Goal: Navigation & Orientation: Find specific page/section

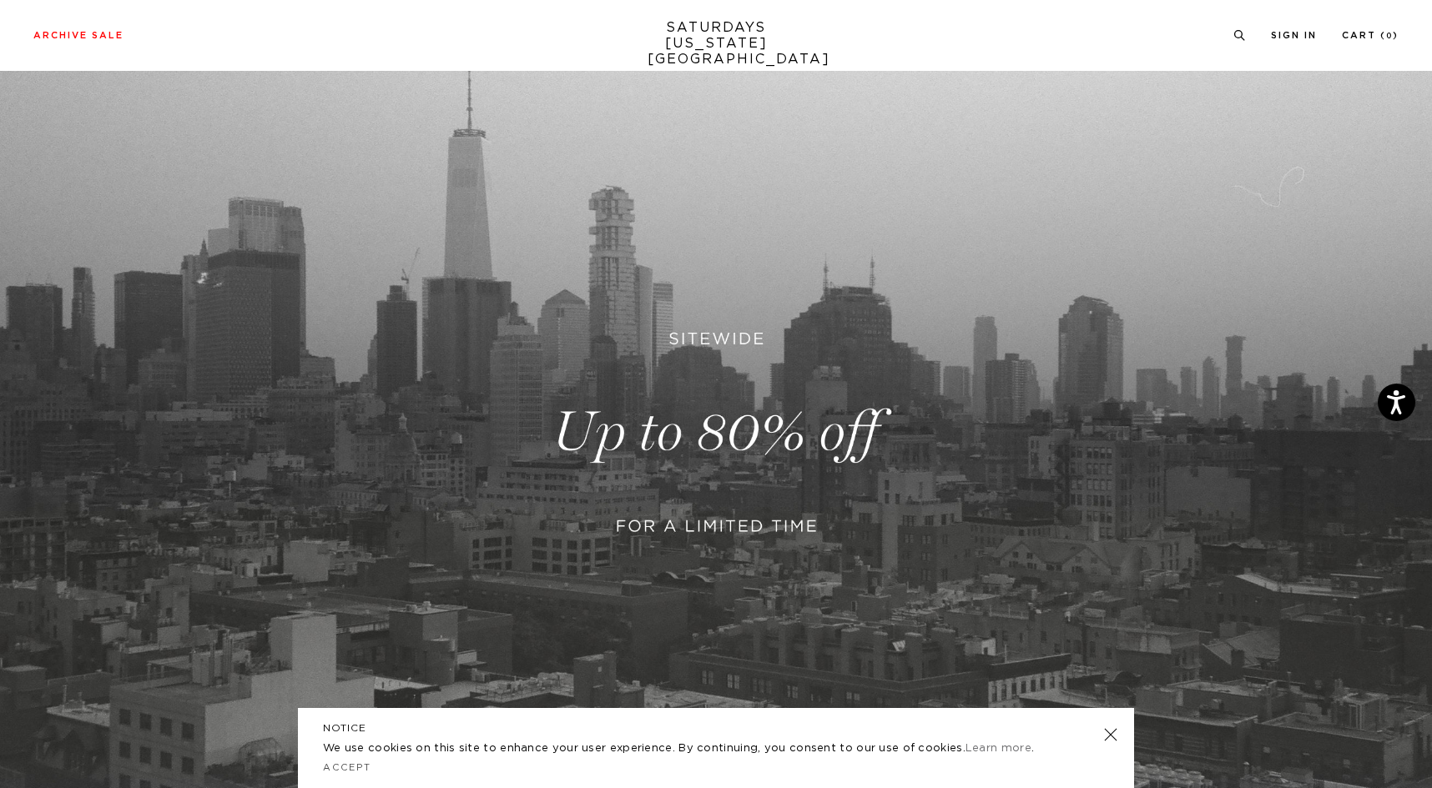
scroll to position [124, 0]
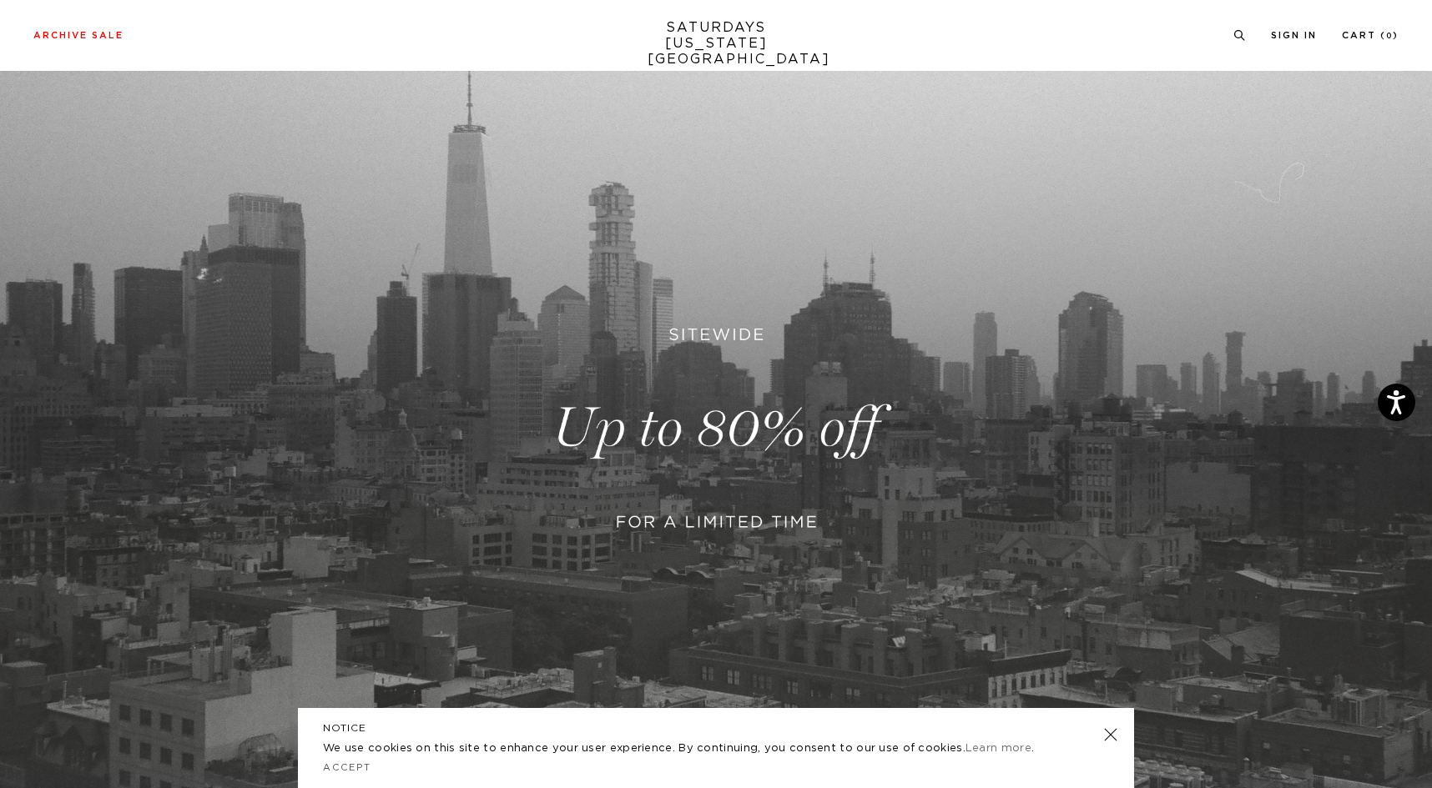
click at [1111, 731] on link at bounding box center [1110, 734] width 23 height 23
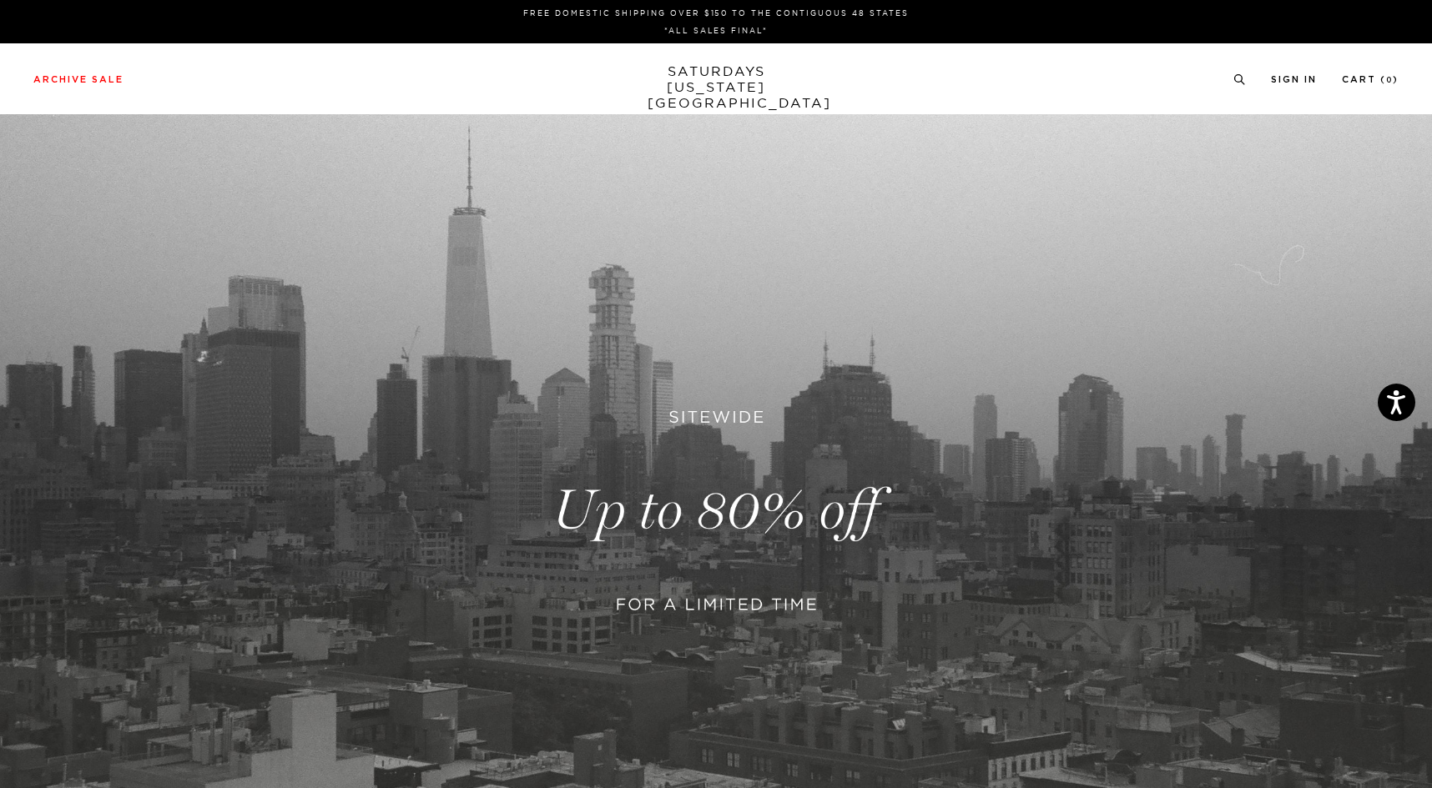
scroll to position [0, 0]
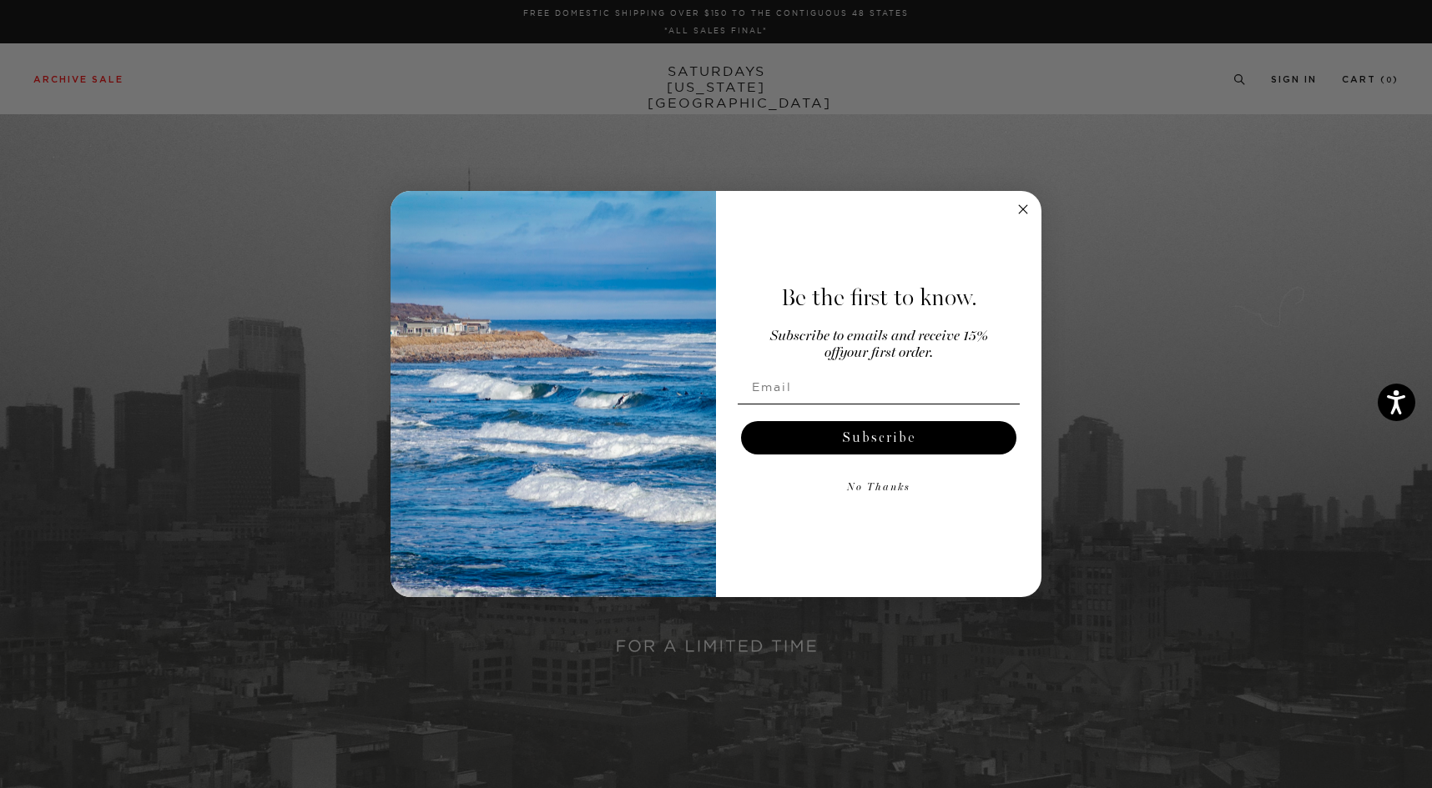
click at [1026, 208] on circle "Close dialog" at bounding box center [1023, 208] width 19 height 19
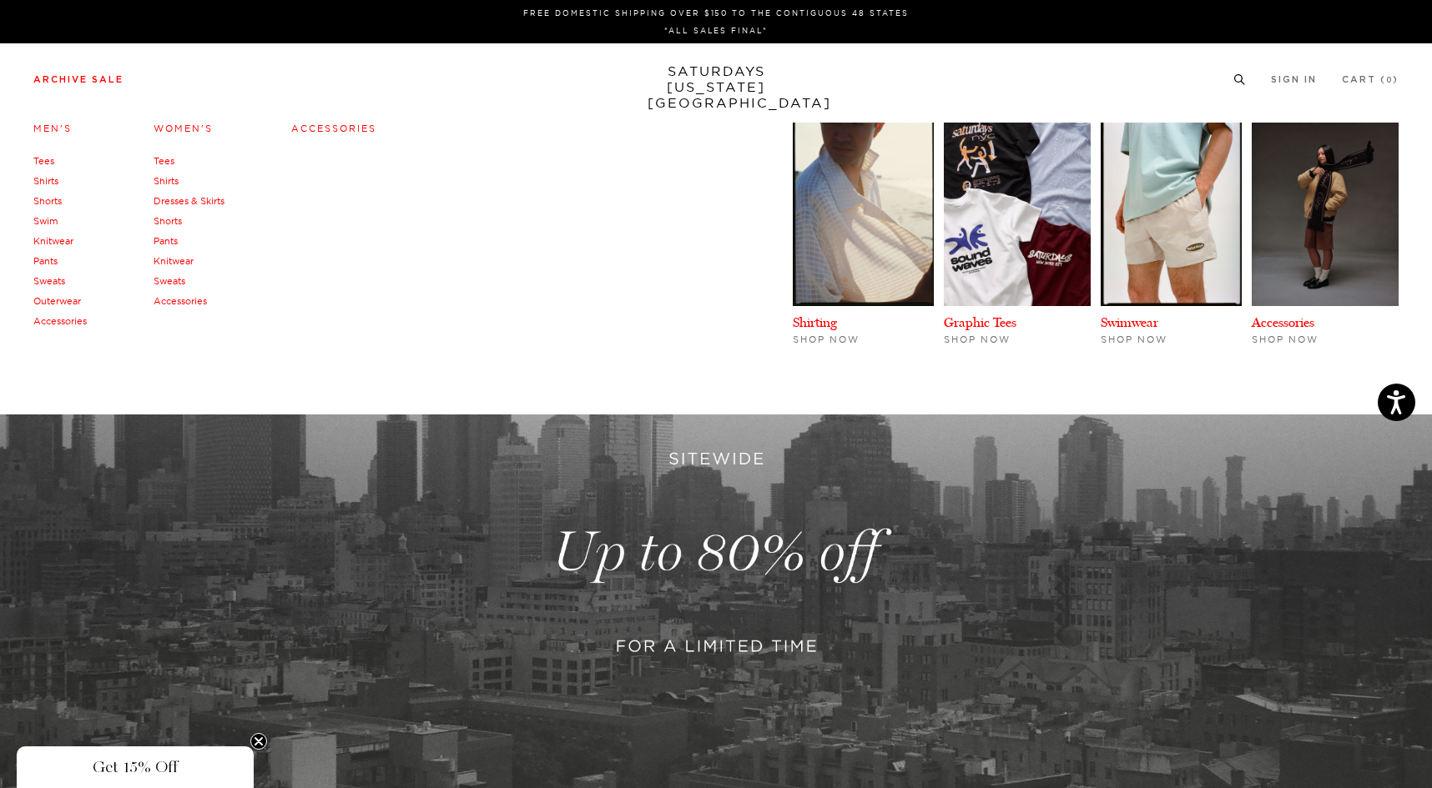
click at [54, 204] on link "Shorts" at bounding box center [47, 201] width 28 height 12
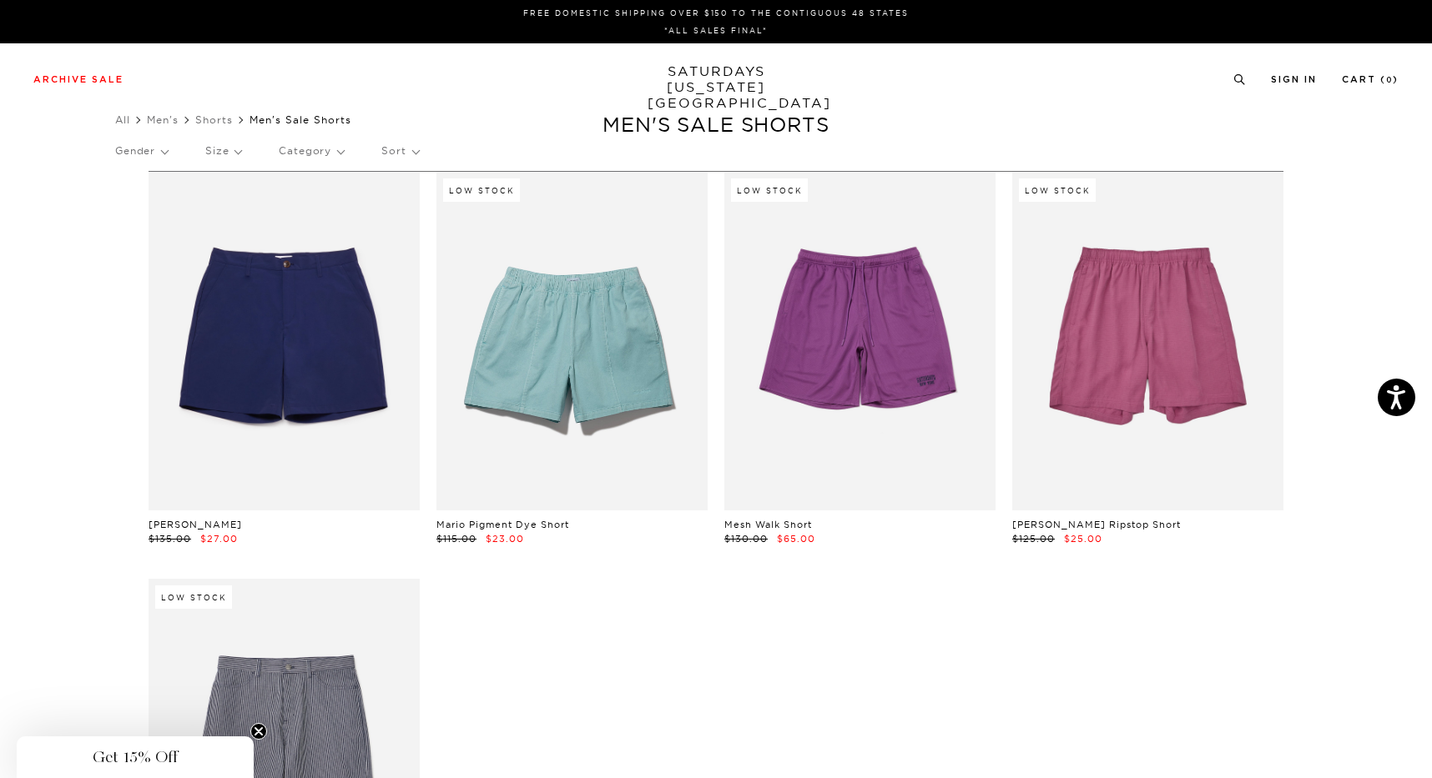
click at [723, 82] on link "SATURDAYS [US_STATE][GEOGRAPHIC_DATA]" at bounding box center [716, 87] width 138 height 48
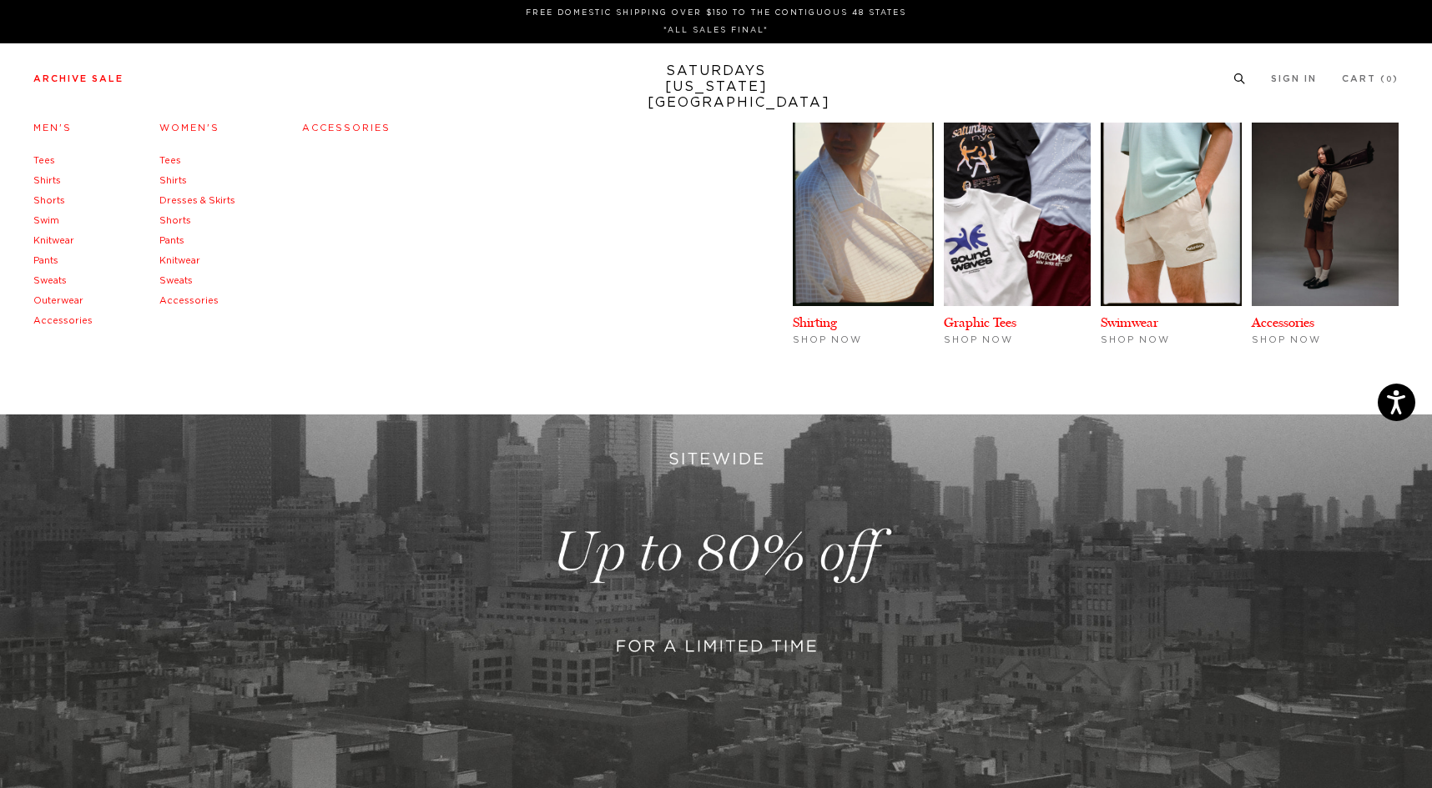
click at [315, 128] on link "Accessories" at bounding box center [346, 127] width 88 height 9
